Goal: Task Accomplishment & Management: Manage account settings

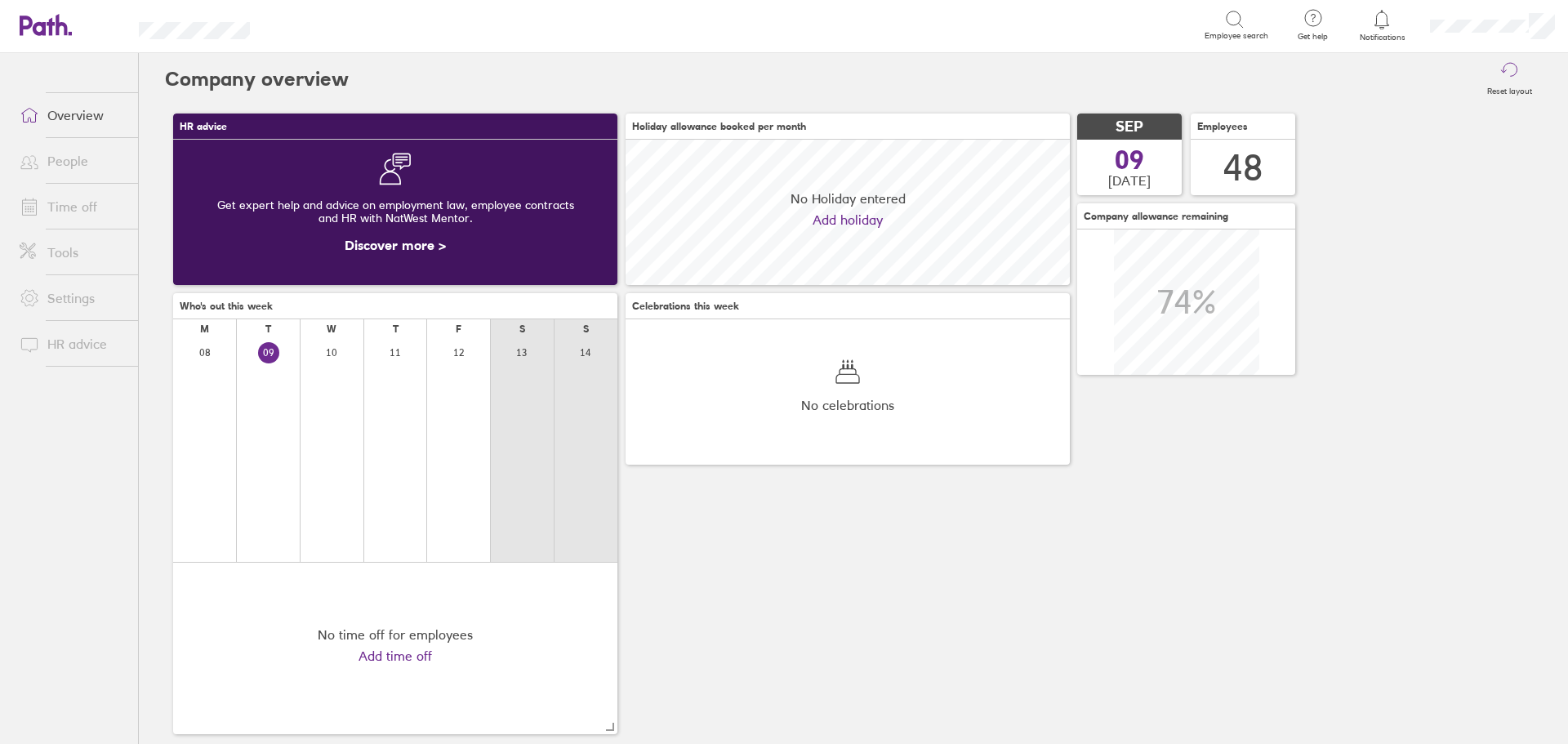
scroll to position [145, 444]
click at [61, 198] on link "Time off" at bounding box center [71, 206] width 131 height 33
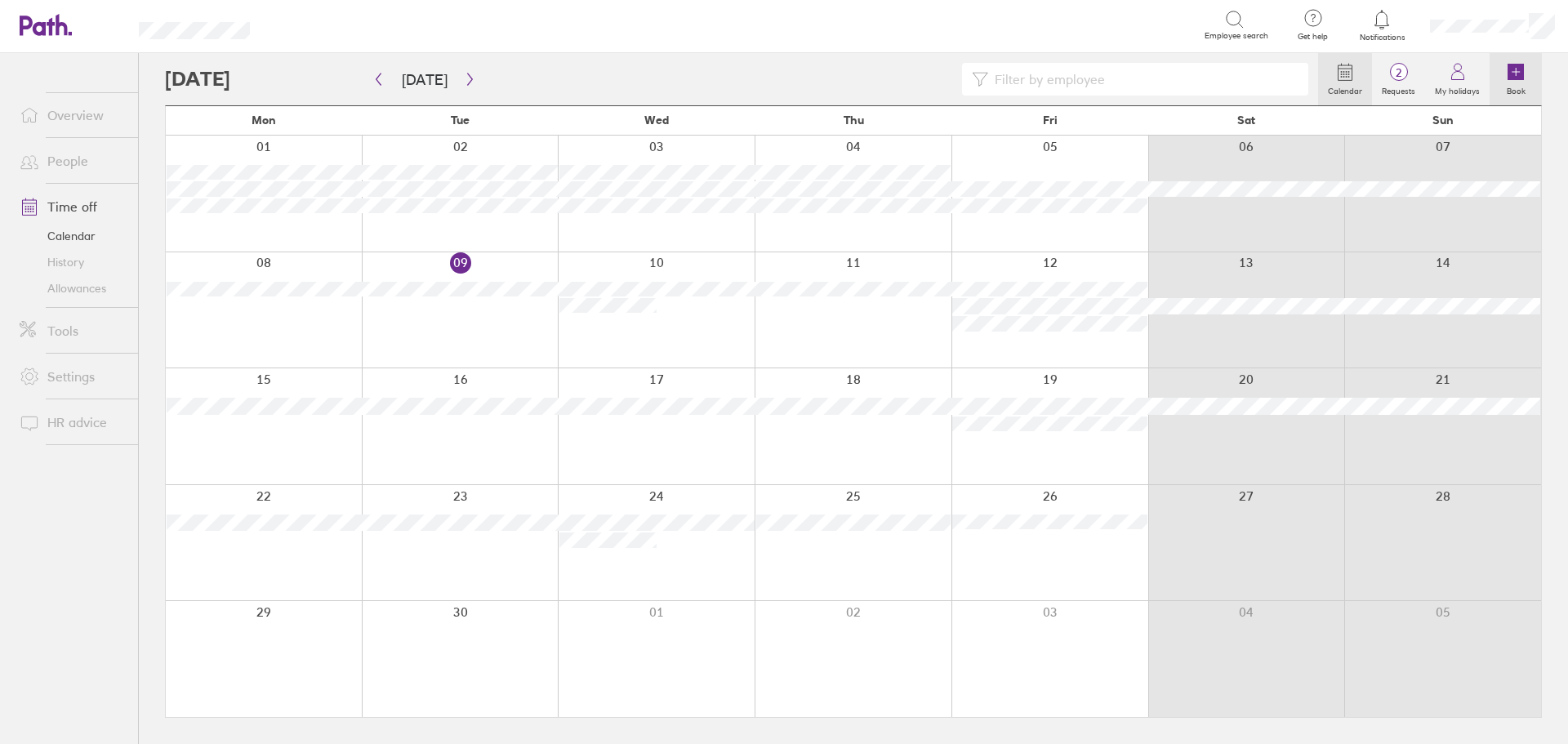
click at [1505, 72] on link "Book" at bounding box center [1515, 78] width 52 height 52
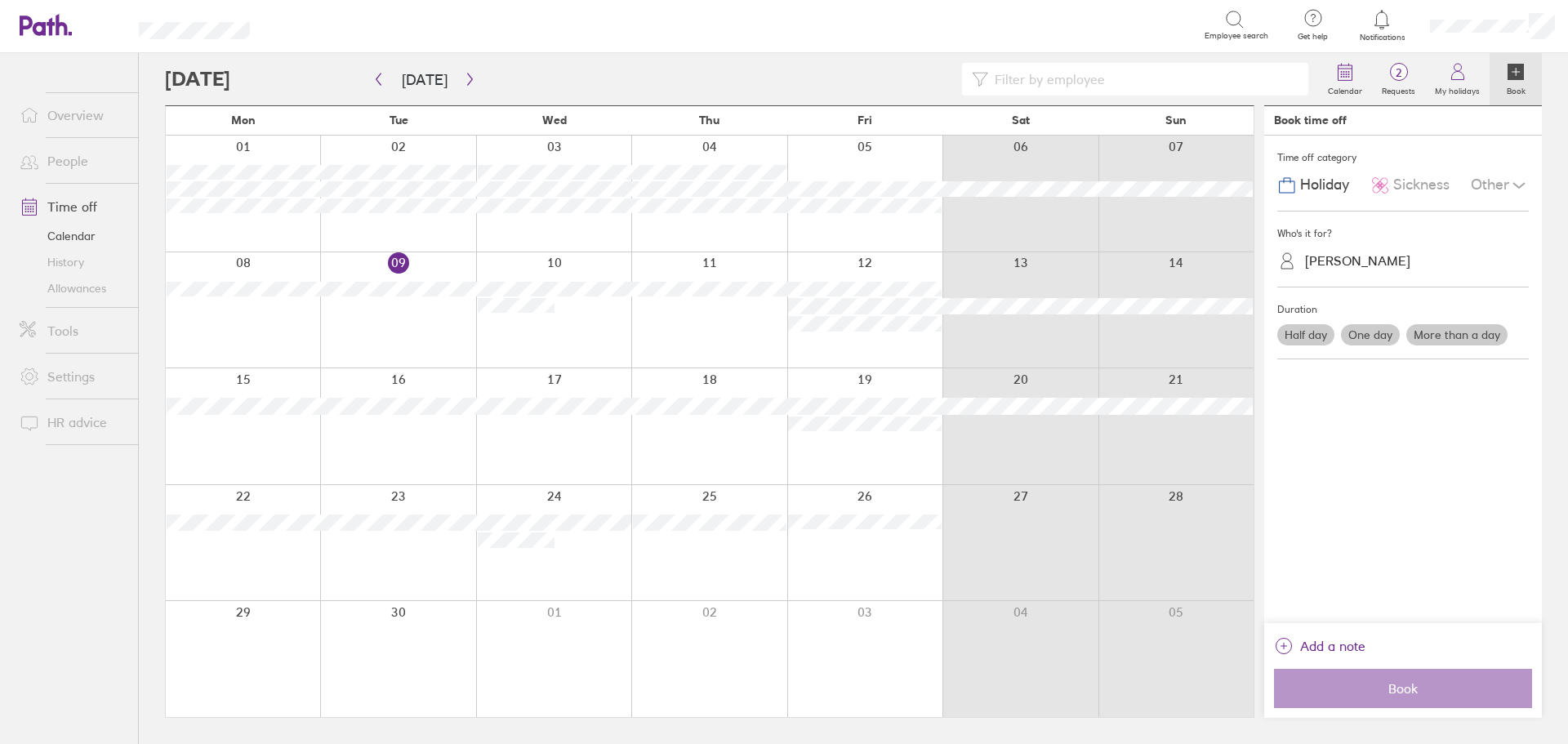
click at [1364, 330] on label "One day" at bounding box center [1371, 335] width 59 height 21
click at [0, 0] on input "One day" at bounding box center [0, 0] width 0 height 0
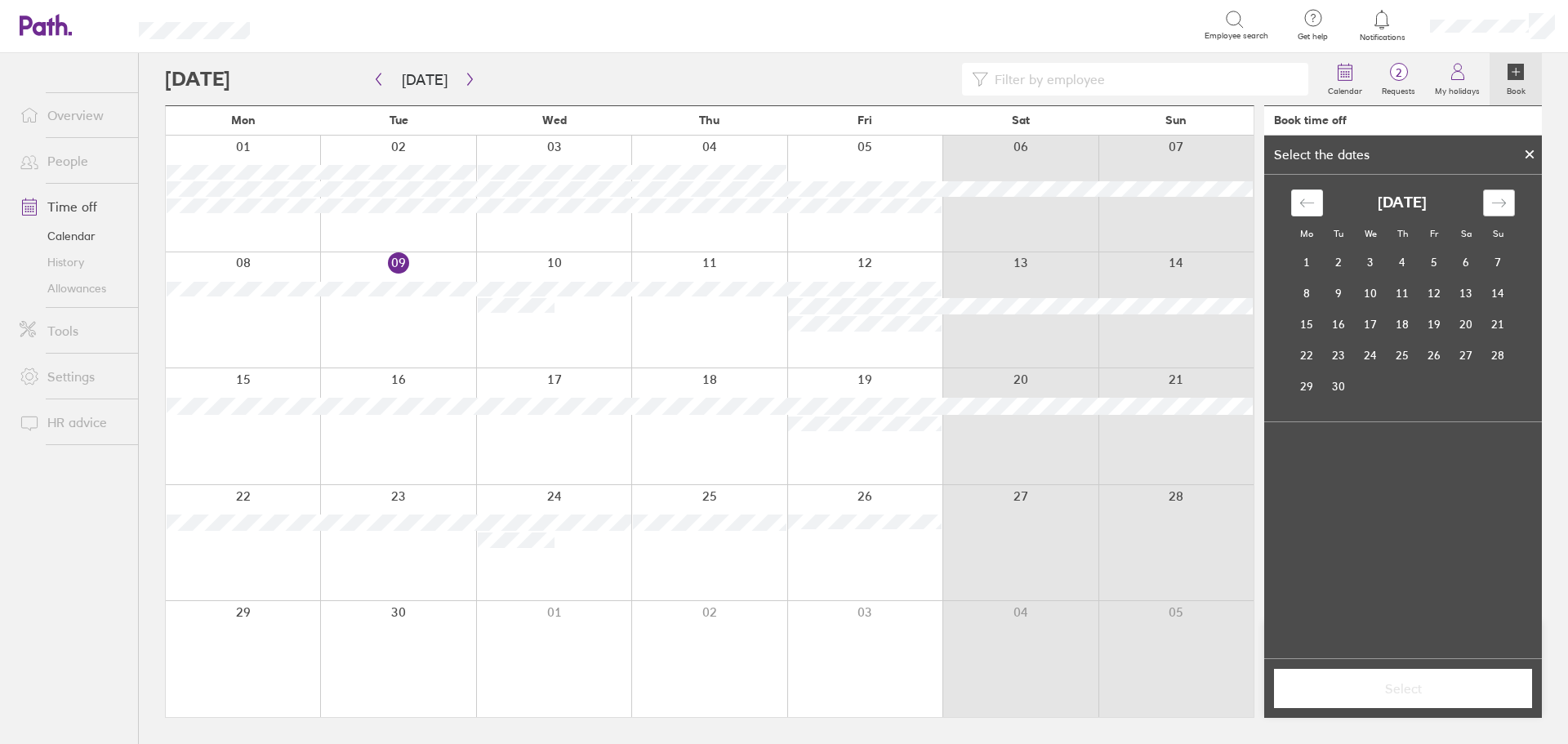
click at [1508, 199] on div "Move forward to switch to the next month." at bounding box center [1499, 203] width 32 height 27
click at [1410, 290] on td "9" at bounding box center [1402, 292] width 32 height 31
click at [1418, 694] on span "Select" at bounding box center [1402, 688] width 235 height 15
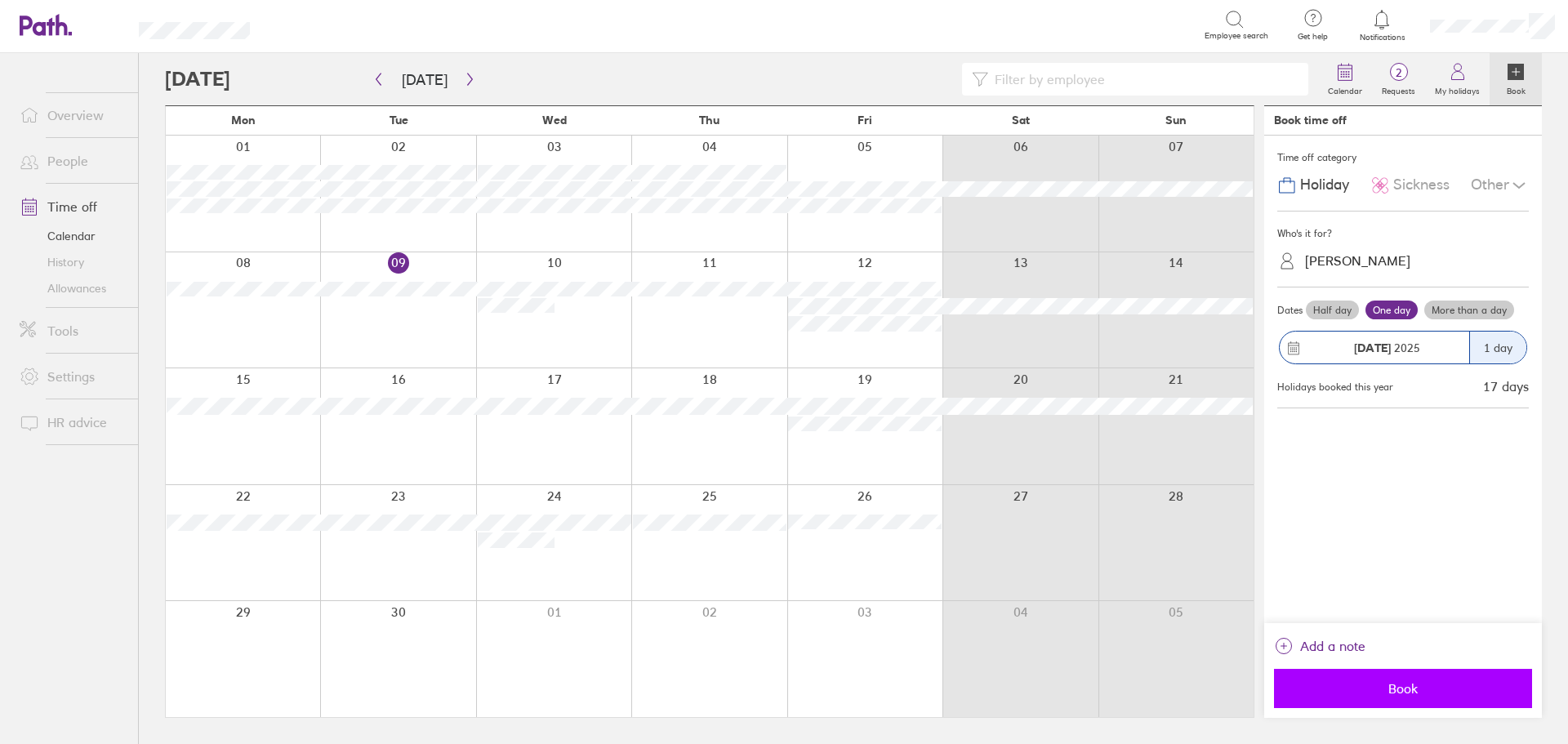
click at [1414, 695] on span "Book" at bounding box center [1402, 688] width 235 height 15
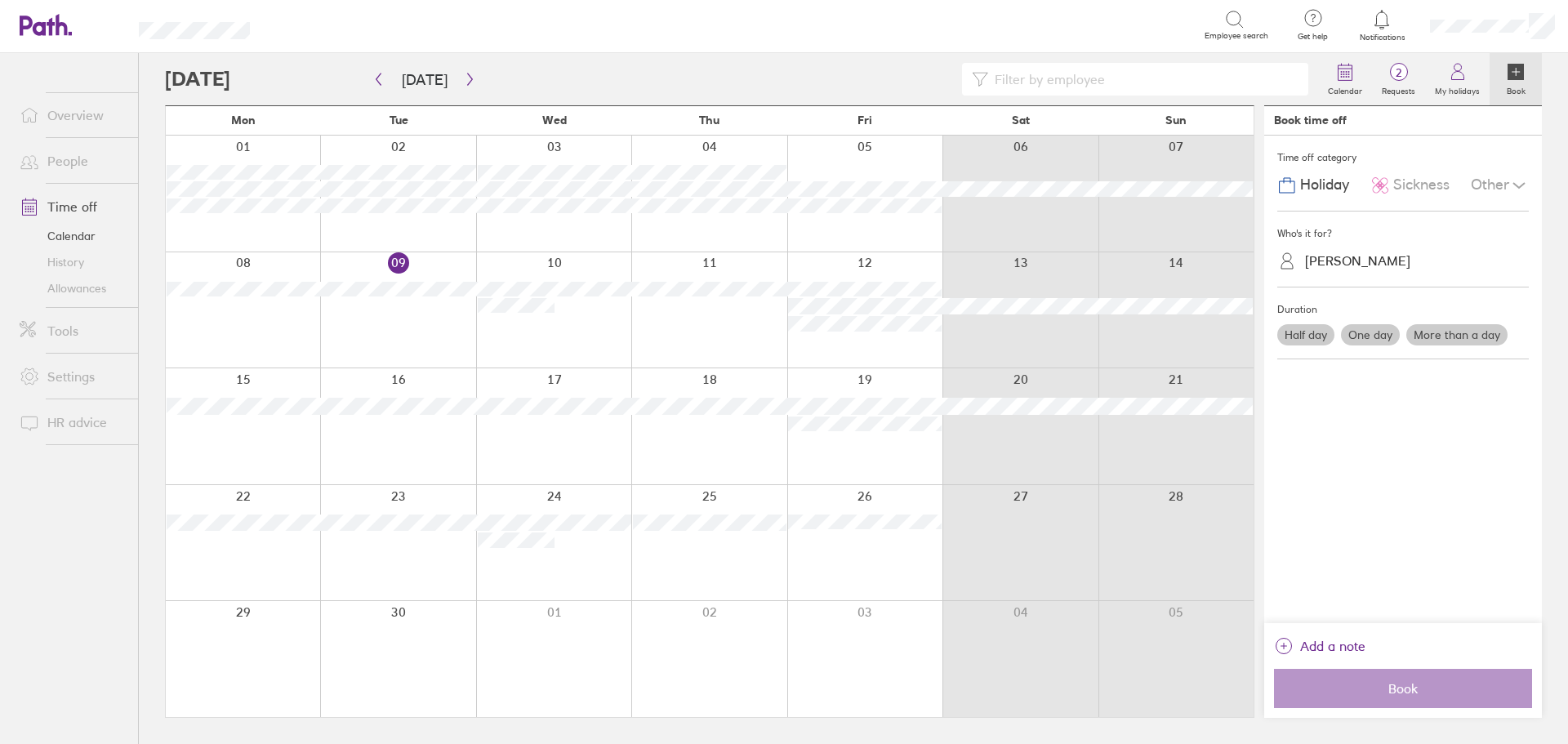
click at [685, 95] on div at bounding box center [741, 78] width 1153 height 33
